Goal: Navigation & Orientation: Go to known website

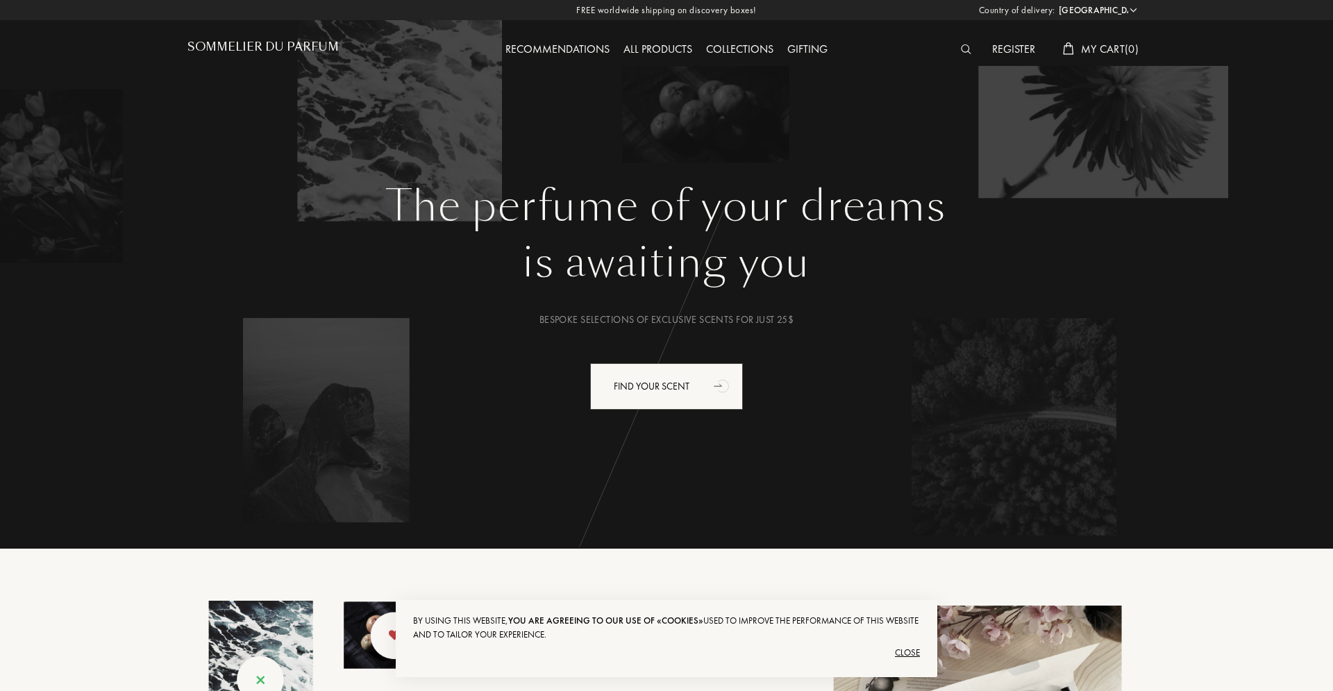
select select "US"
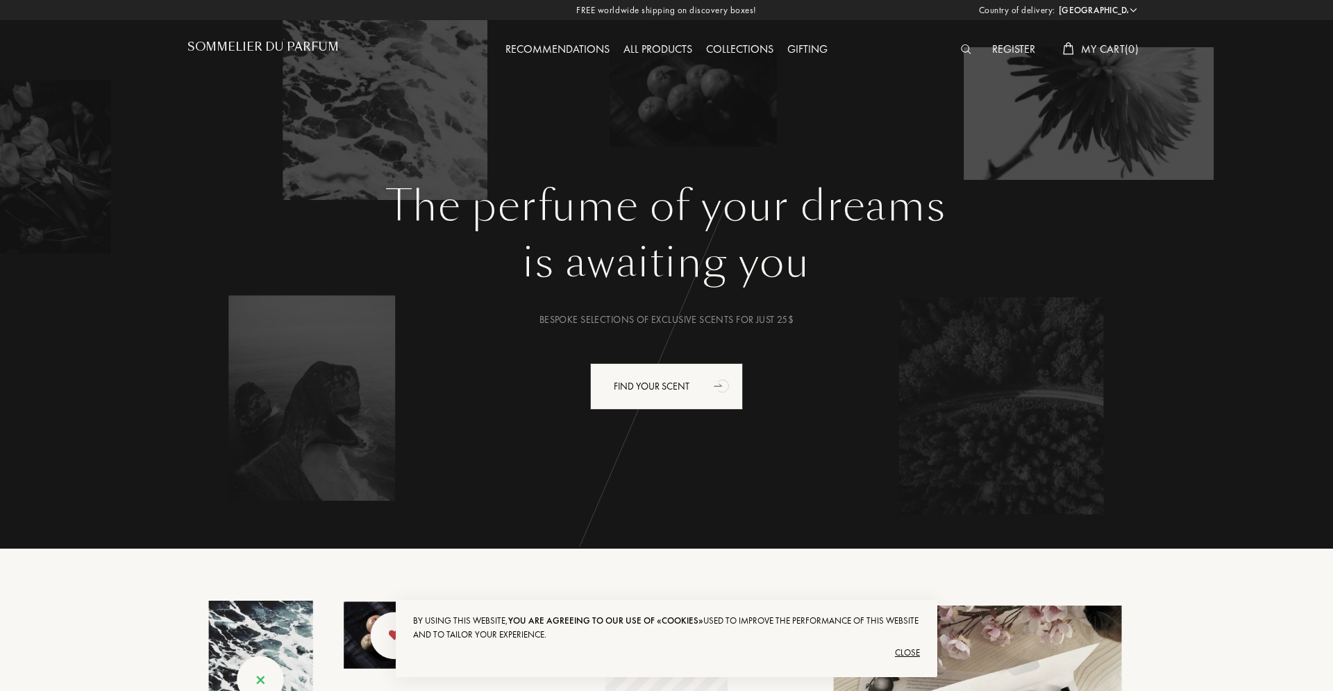
click at [580, 51] on div "Recommendations" at bounding box center [557, 50] width 118 height 18
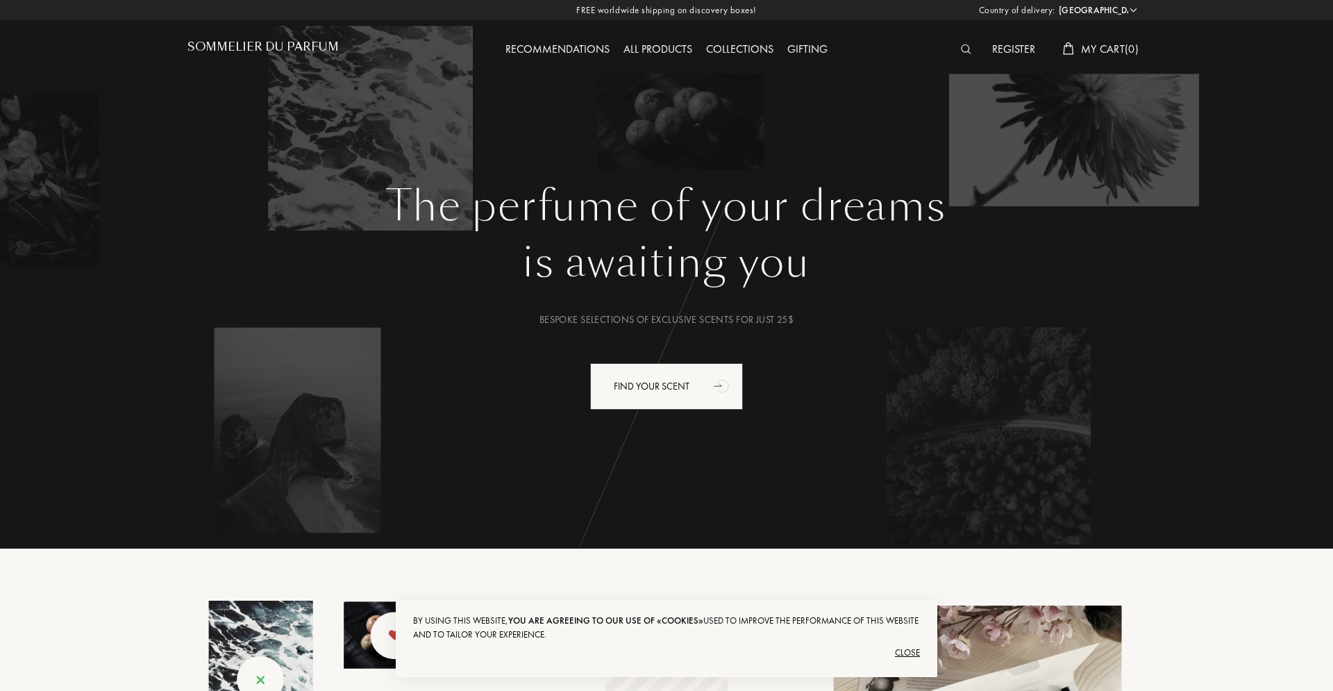
click at [242, 38] on div "Sommelier du Parfum" at bounding box center [306, 38] width 239 height 76
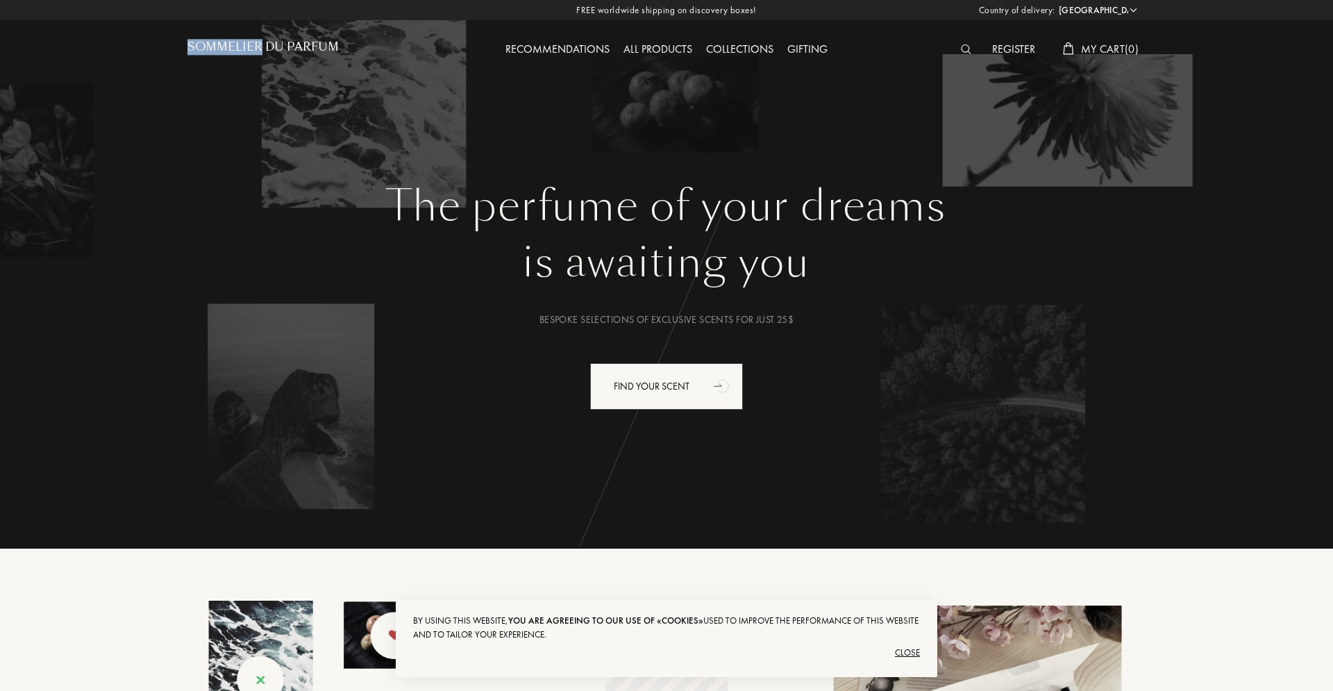
click at [242, 38] on div "Sommelier du Parfum" at bounding box center [306, 38] width 239 height 76
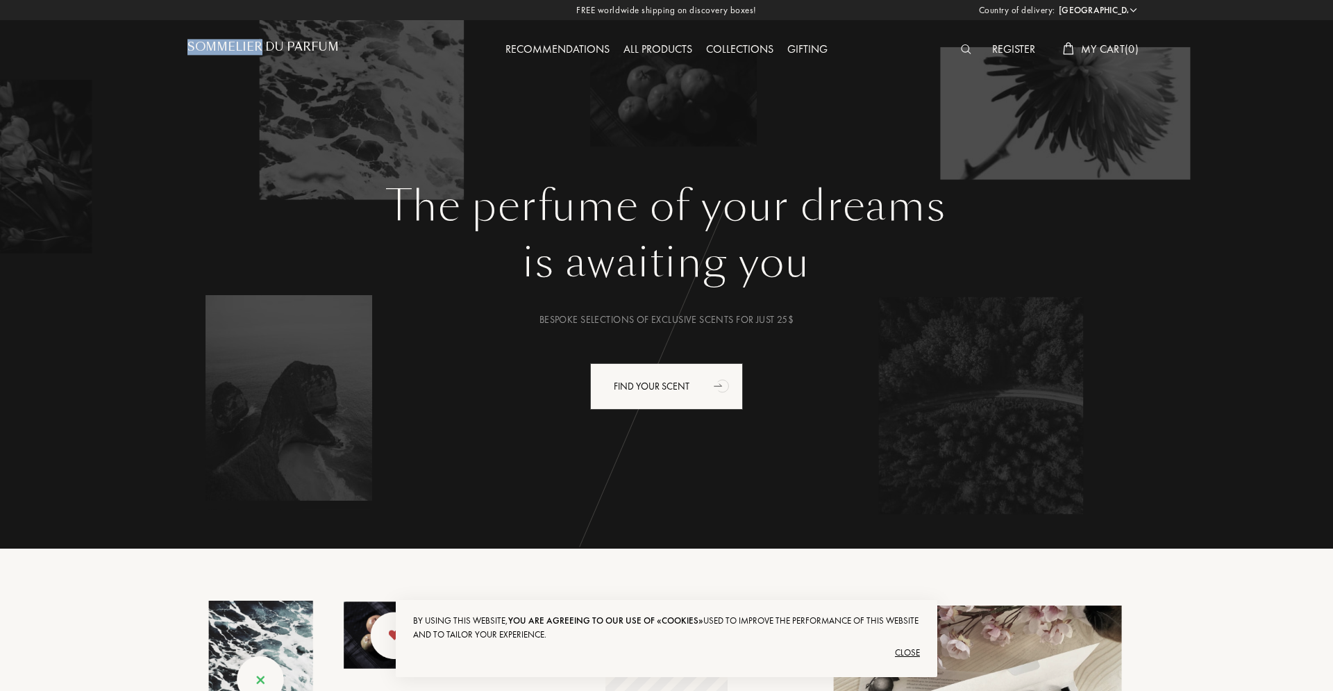
click at [246, 42] on h1 "Sommelier du Parfum" at bounding box center [262, 46] width 151 height 13
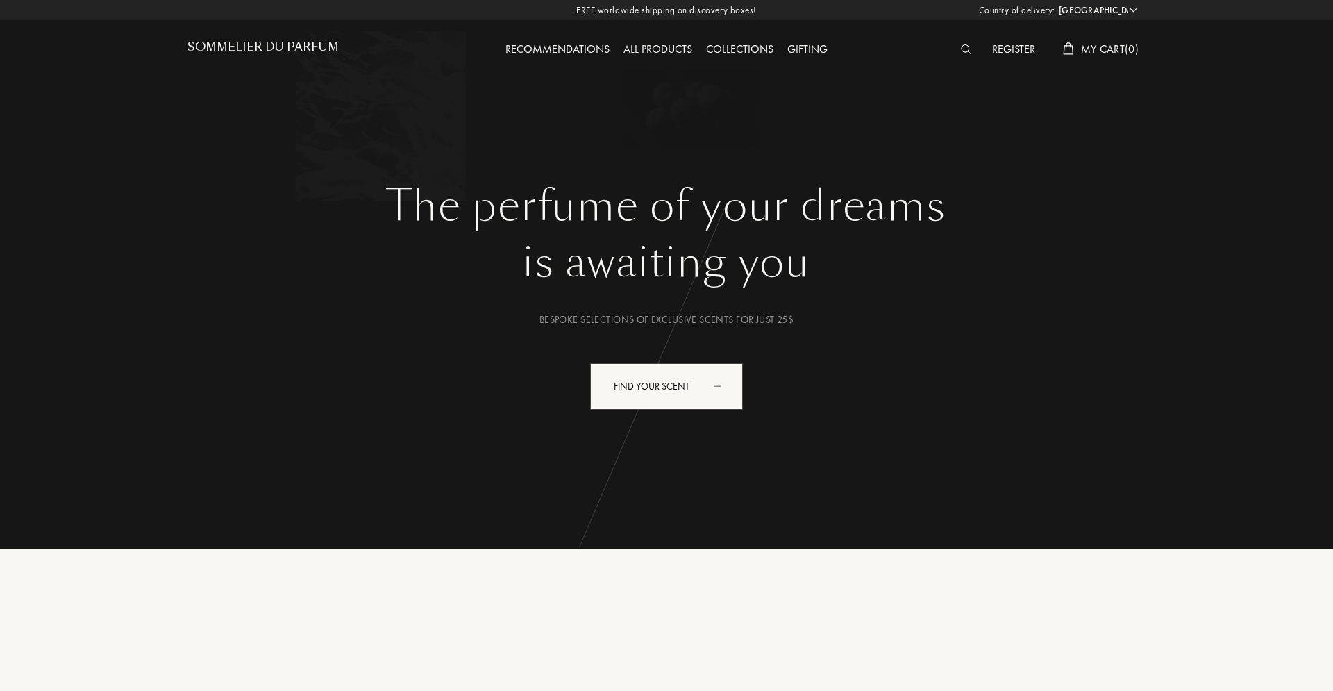
select select "US"
